Goal: Find specific fact: Find specific fact

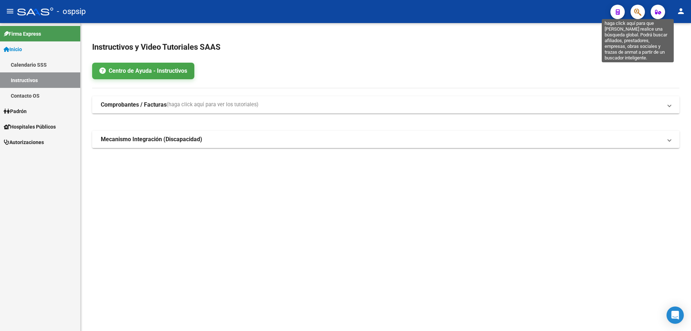
click at [637, 14] on icon "button" at bounding box center [637, 12] width 7 height 8
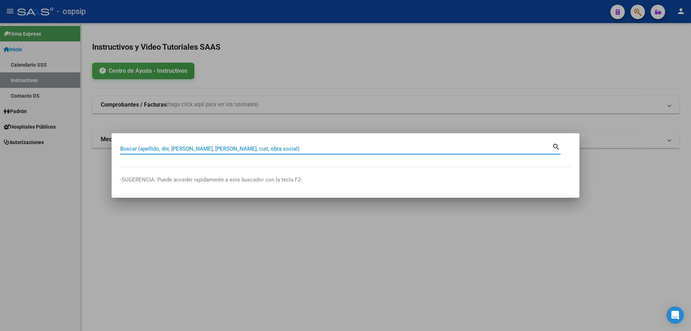
paste input "31722626"
type input "31722626"
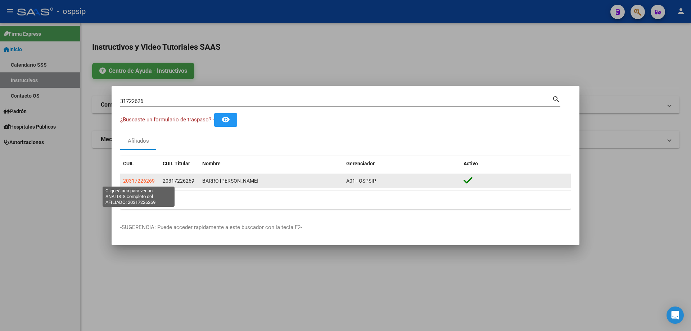
click at [144, 178] on span "20317226269" at bounding box center [139, 181] width 32 height 6
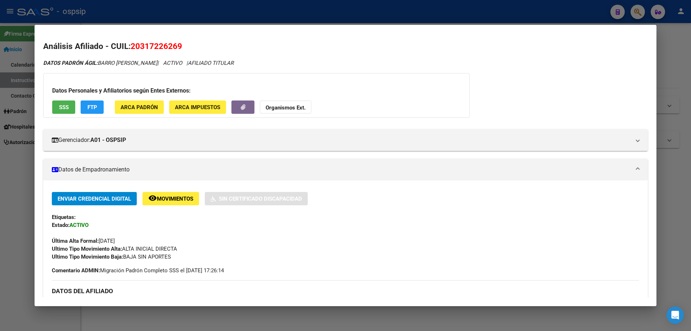
click at [200, 7] on div at bounding box center [345, 165] width 691 height 331
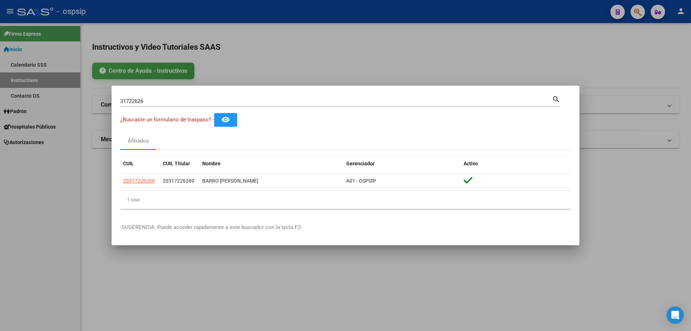
click at [202, 102] on input "31722626" at bounding box center [336, 101] width 432 height 6
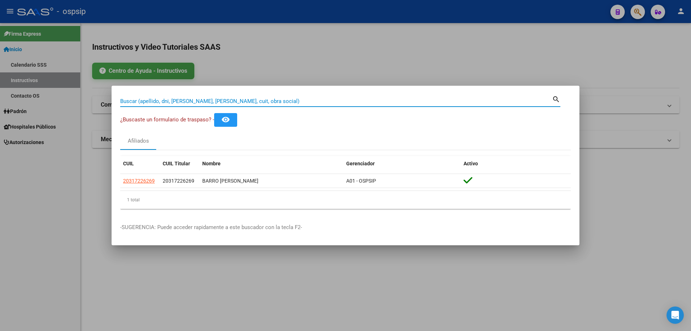
paste input "14503684"
type input "14503684"
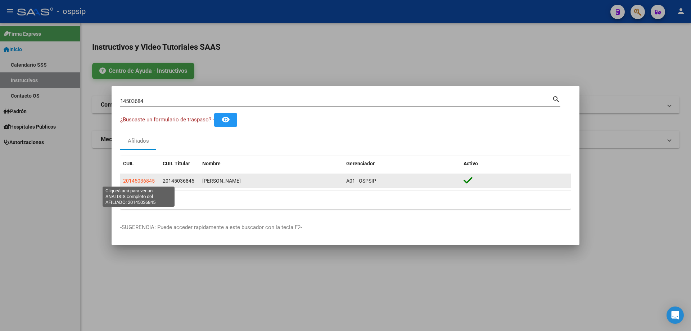
click at [141, 182] on span "20145036845" at bounding box center [139, 181] width 32 height 6
type textarea "20145036845"
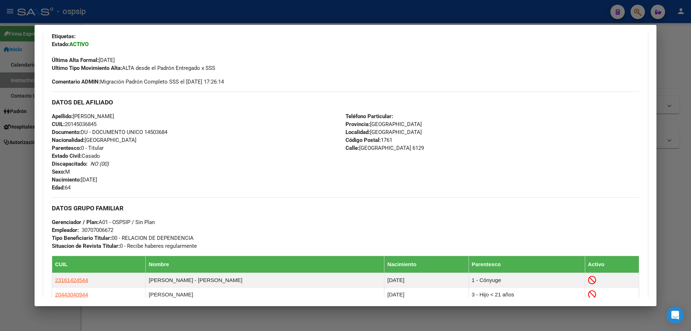
scroll to position [194, 0]
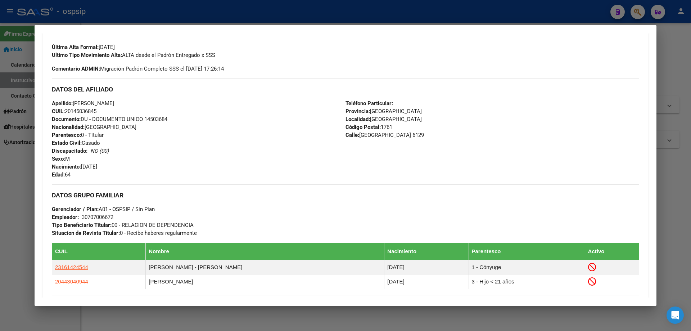
drag, startPoint x: 170, startPoint y: 119, endPoint x: 146, endPoint y: 117, distance: 23.9
click at [146, 117] on div "Apellido: [PERSON_NAME]: 20145036845 Documento: DU - DOCUMENTO UNICO 14503684 N…" at bounding box center [199, 138] width 294 height 79
copy span "14503684"
